Goal: Navigation & Orientation: Find specific page/section

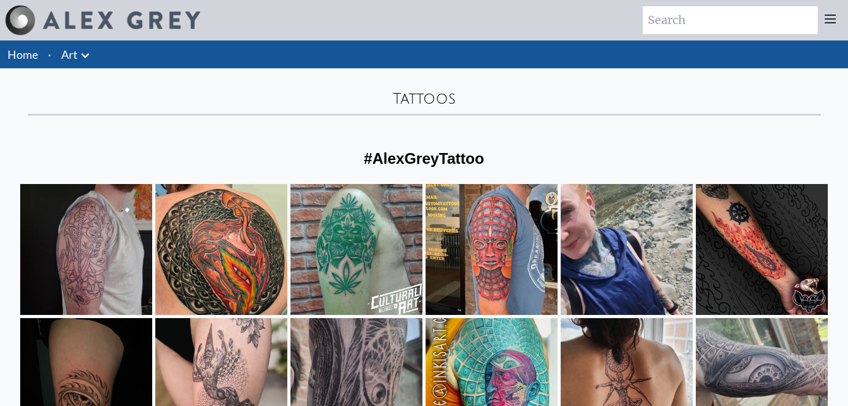
click at [29, 56] on link "Home" at bounding box center [23, 54] width 30 height 14
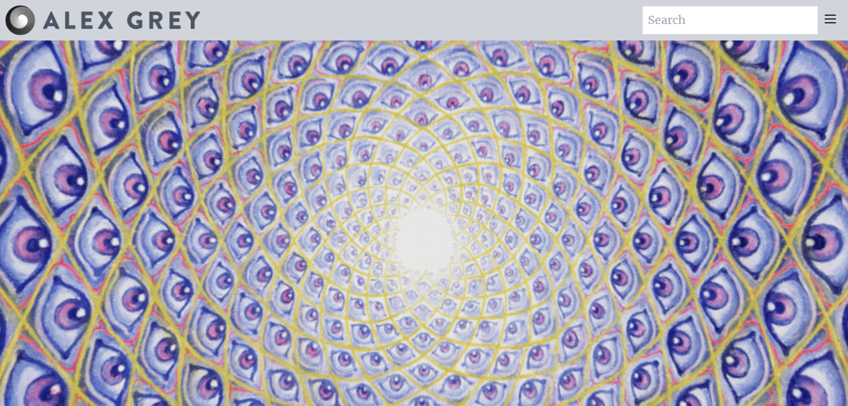
click at [116, 21] on img at bounding box center [121, 20] width 157 height 18
click at [843, 21] on div at bounding box center [830, 20] width 25 height 28
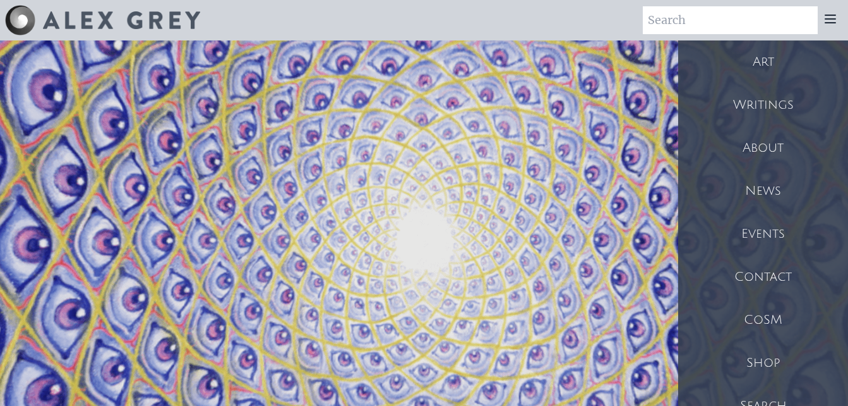
click at [772, 368] on div "Shop" at bounding box center [763, 362] width 170 height 43
